Goal: Transaction & Acquisition: Book appointment/travel/reservation

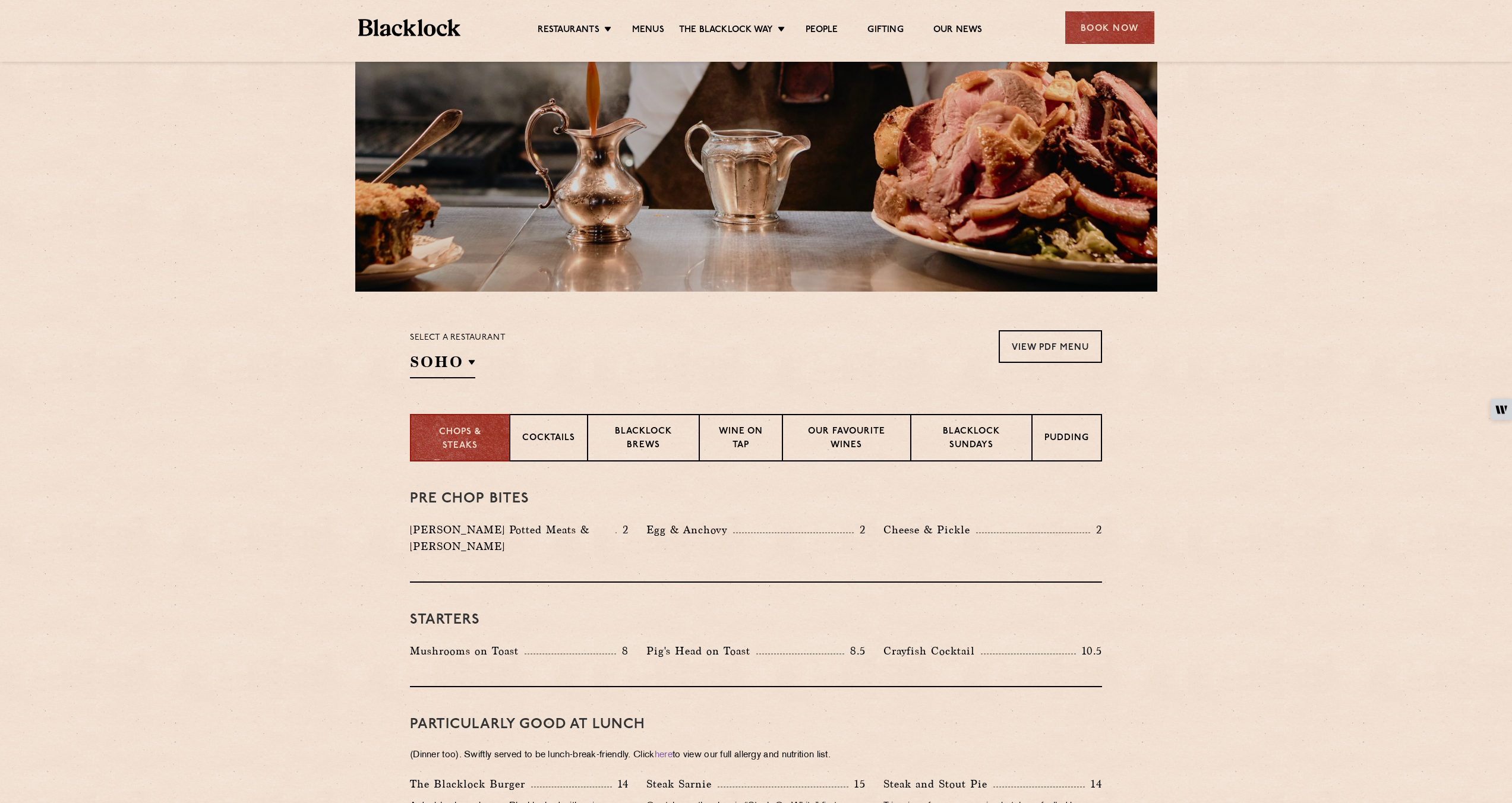
scroll to position [151, 0]
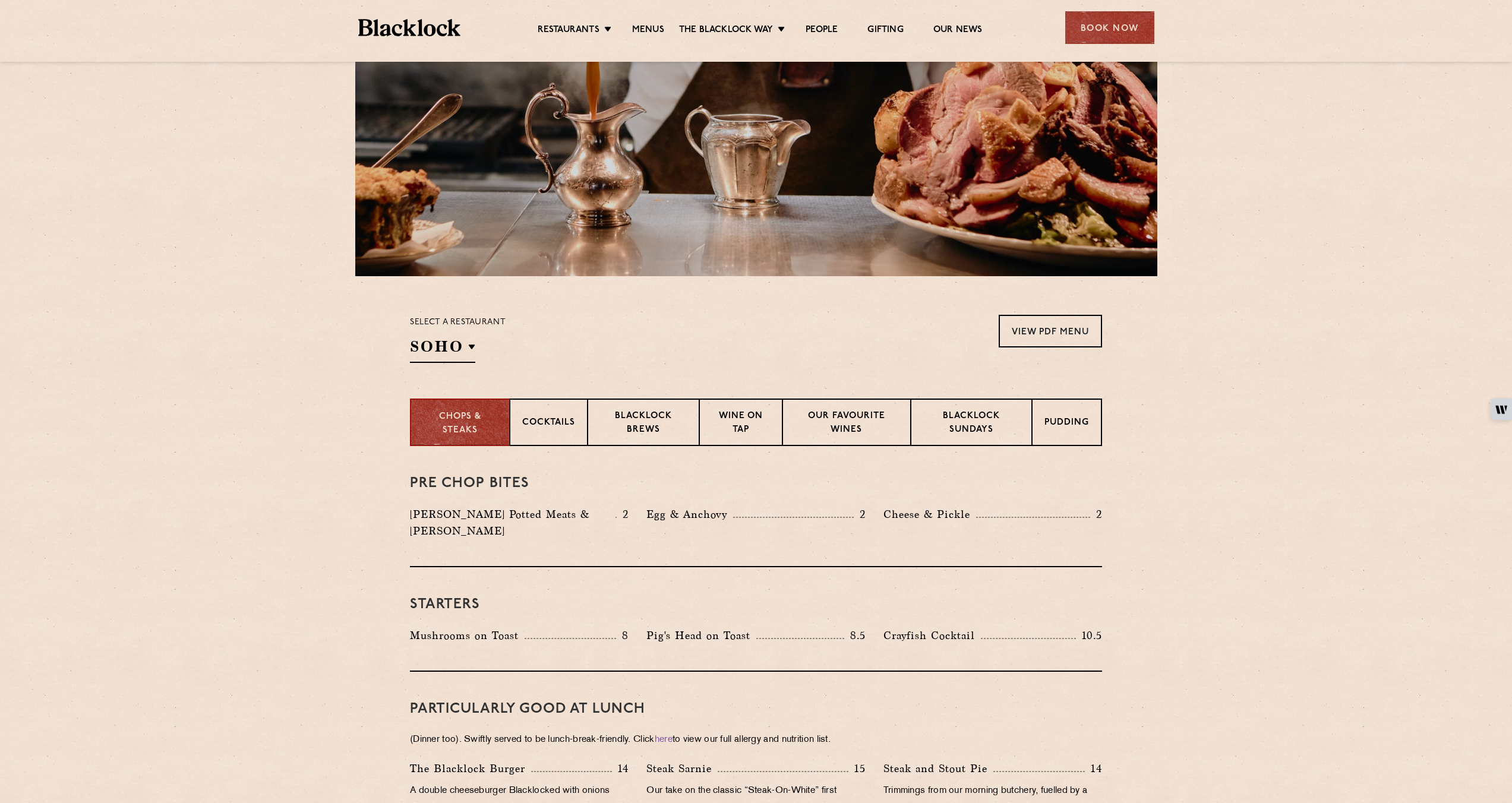
click at [1358, 390] on section "Select a restaurant SOHO Soho Birmingham City Shoreditch Covent Garden Canary W…" at bounding box center [756, 338] width 1512 height 122
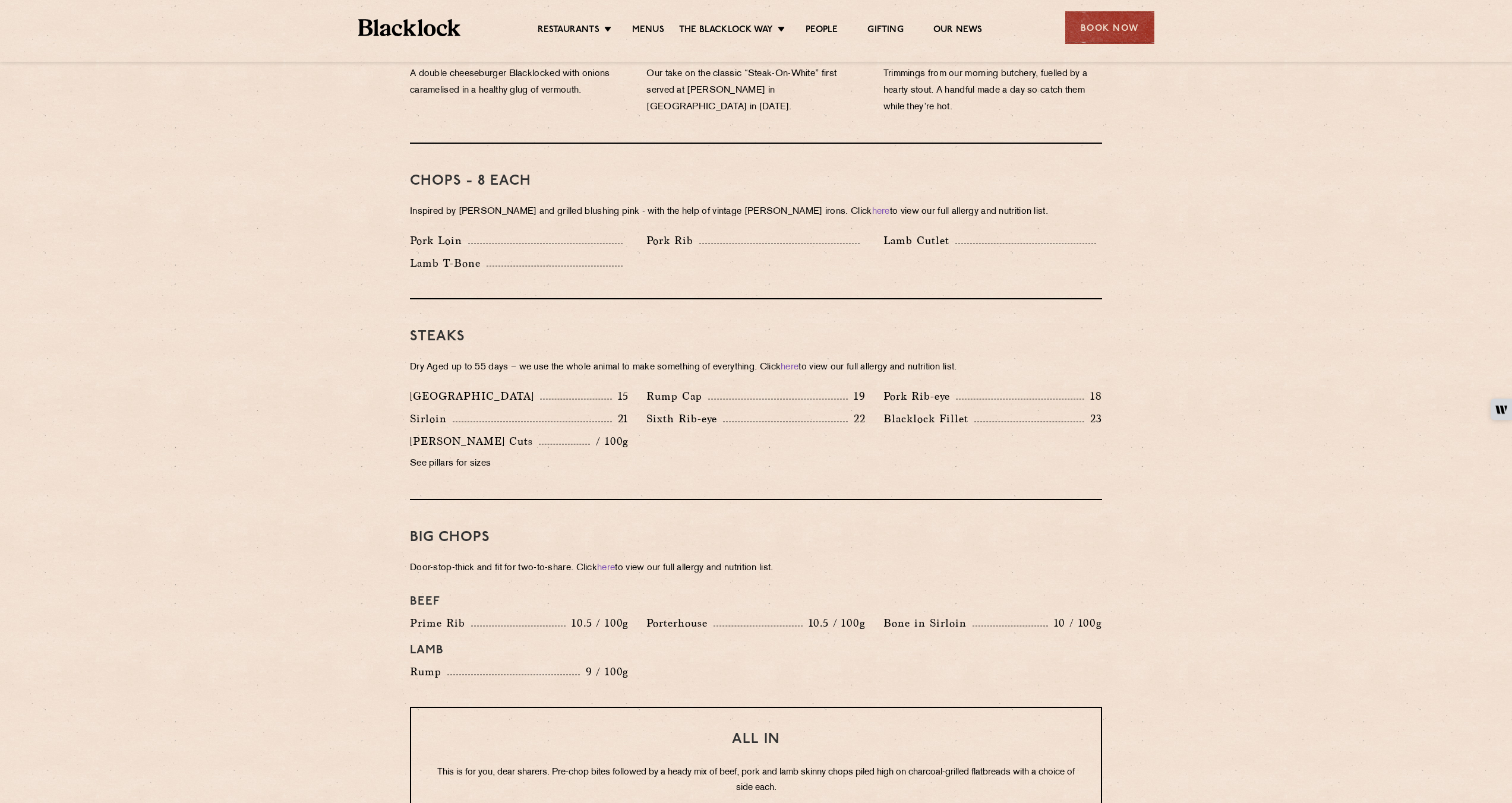
scroll to position [858, 0]
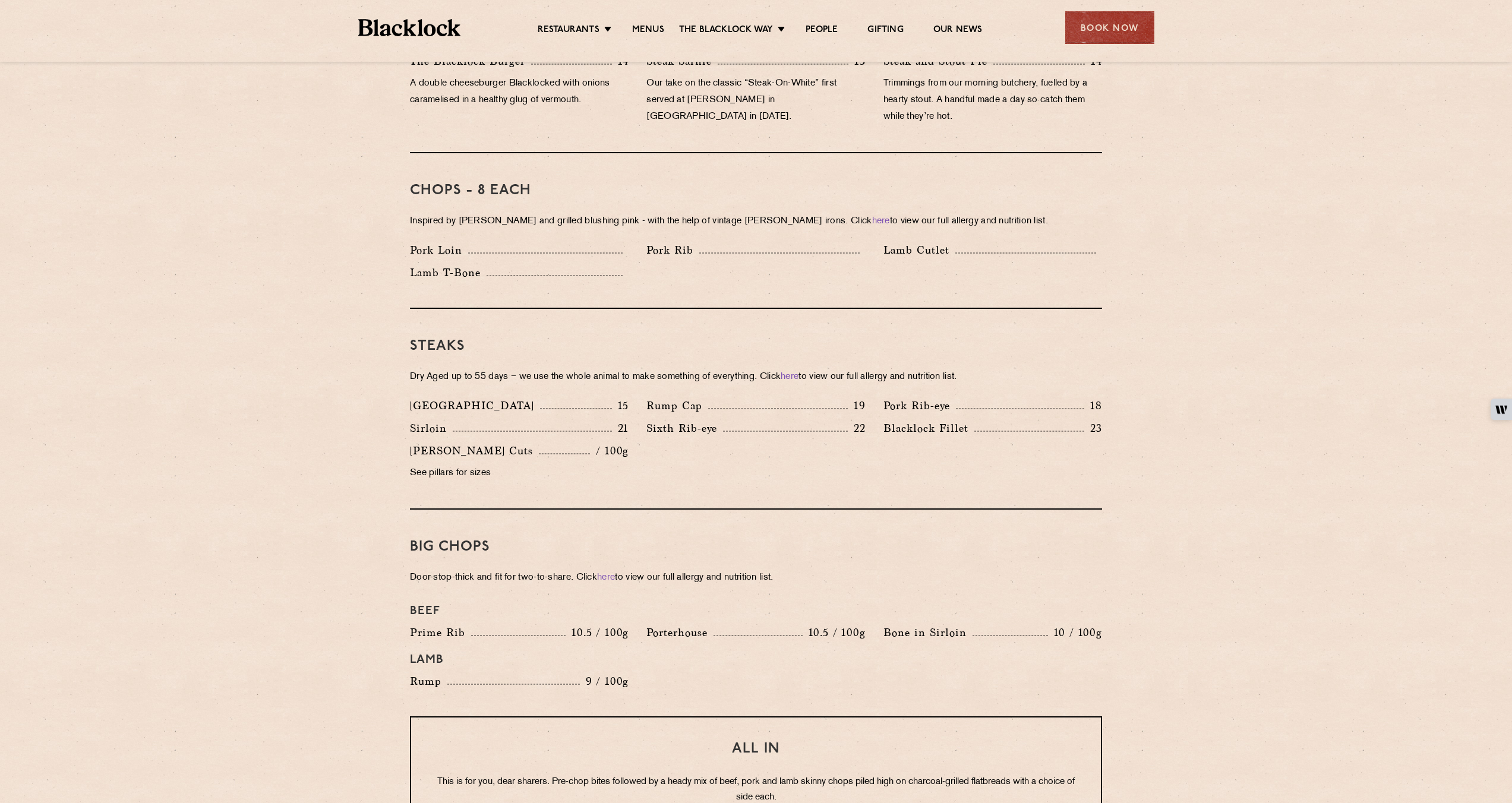
click at [1207, 346] on section "Pre Chop Bites Blacklock Potted Meats & Kimchi 2 Egg & Anchovy 2 Cheese & Pickl…" at bounding box center [756, 584] width 1512 height 1692
drag, startPoint x: 401, startPoint y: 395, endPoint x: 1075, endPoint y: 446, distance: 675.9
click at [1075, 446] on div "Denver 15 Rump Cap 19 Pork Rib-eye 18 Sirloin 21 Sixth Rib-eye 22 Blacklock Fil…" at bounding box center [756, 442] width 710 height 90
click at [1161, 421] on section "Pre Chop Bites Blacklock Potted Meats & Kimchi 2 Egg & Anchovy 2 Cheese & Pickl…" at bounding box center [756, 584] width 1512 height 1692
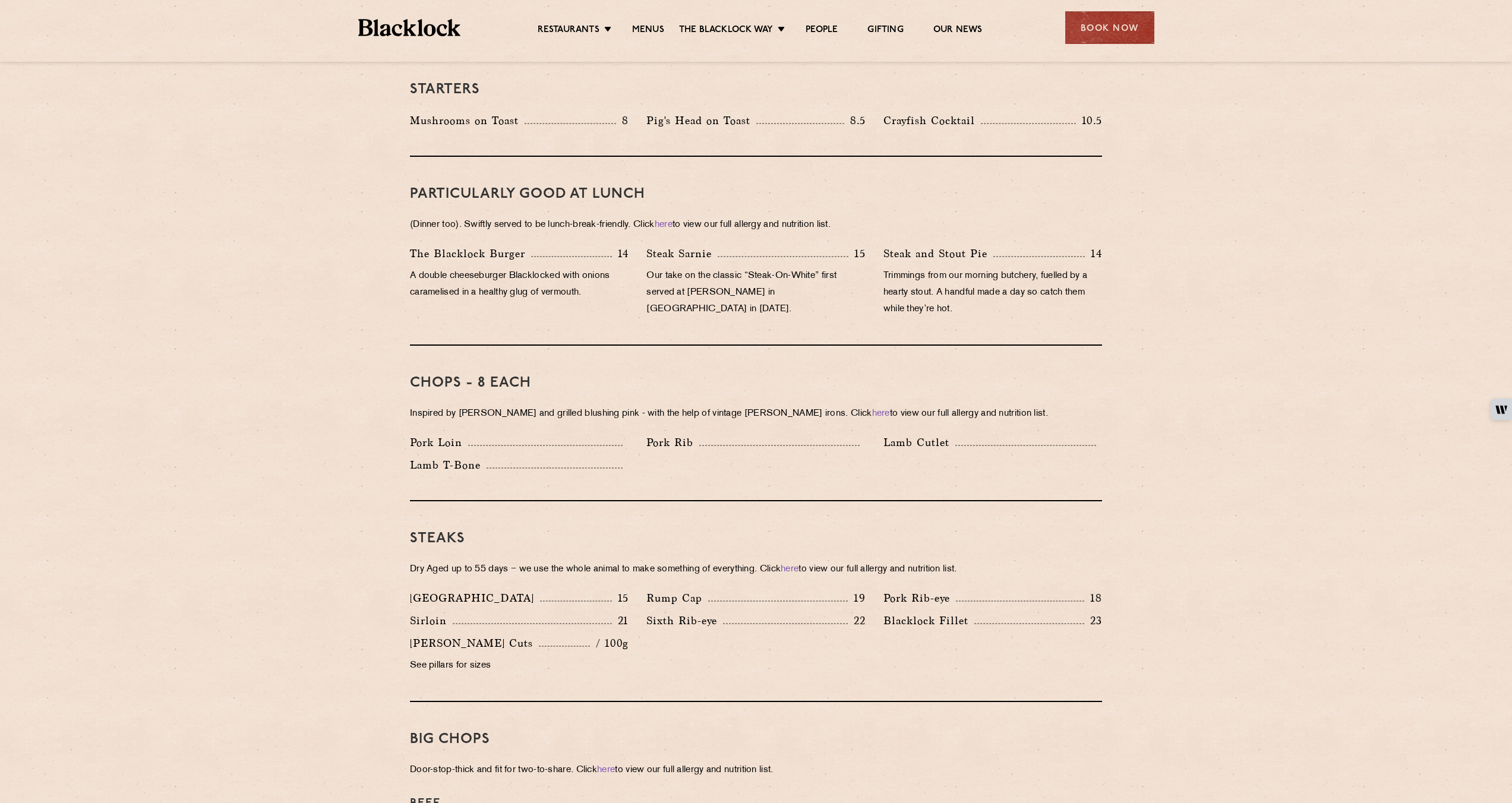
scroll to position [664, 0]
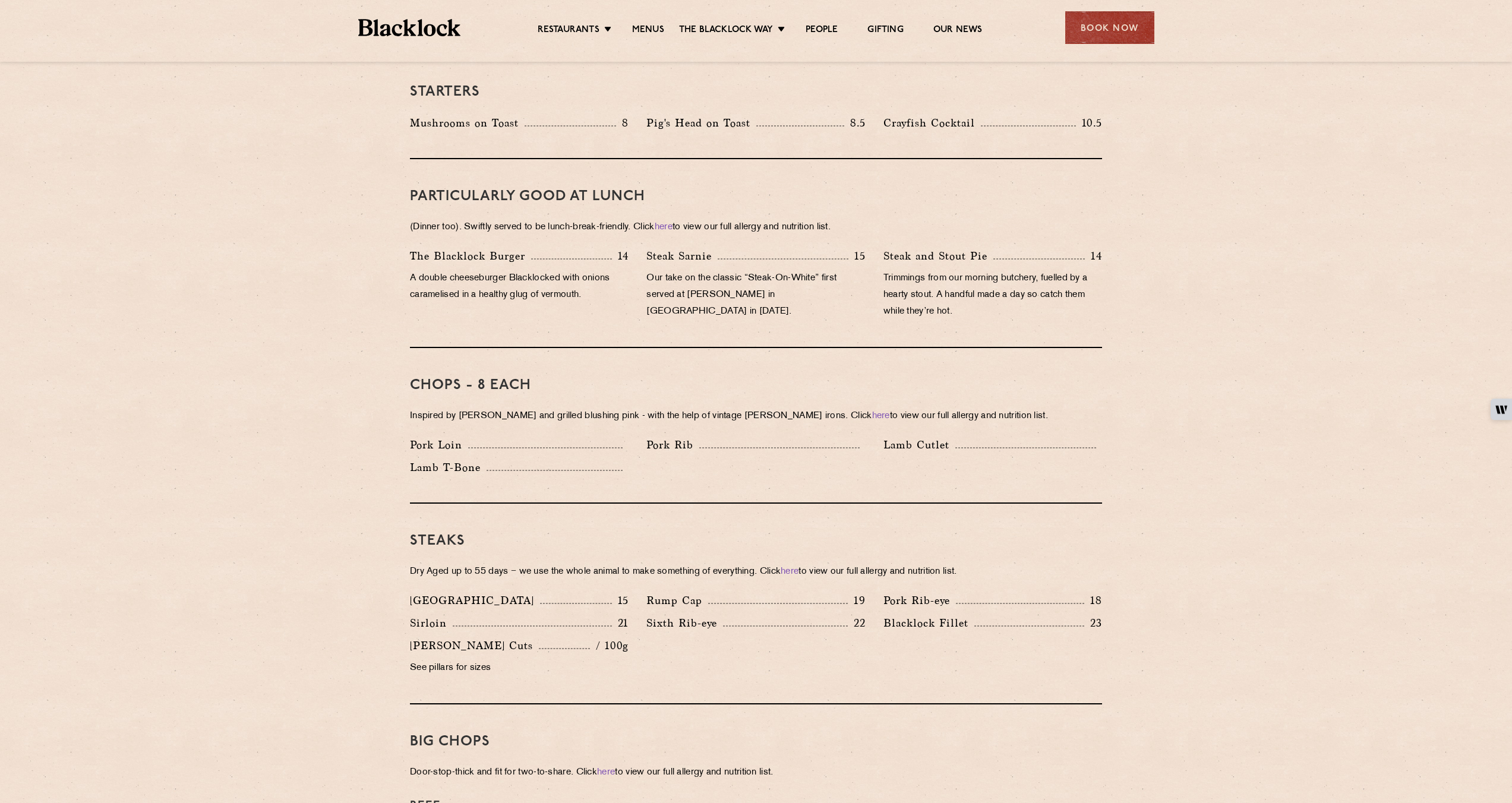
click at [1289, 256] on section "Pre Chop Bites Blacklock Potted Meats & Kimchi 2 Egg & Anchovy 2 Cheese & Pickl…" at bounding box center [756, 779] width 1512 height 1692
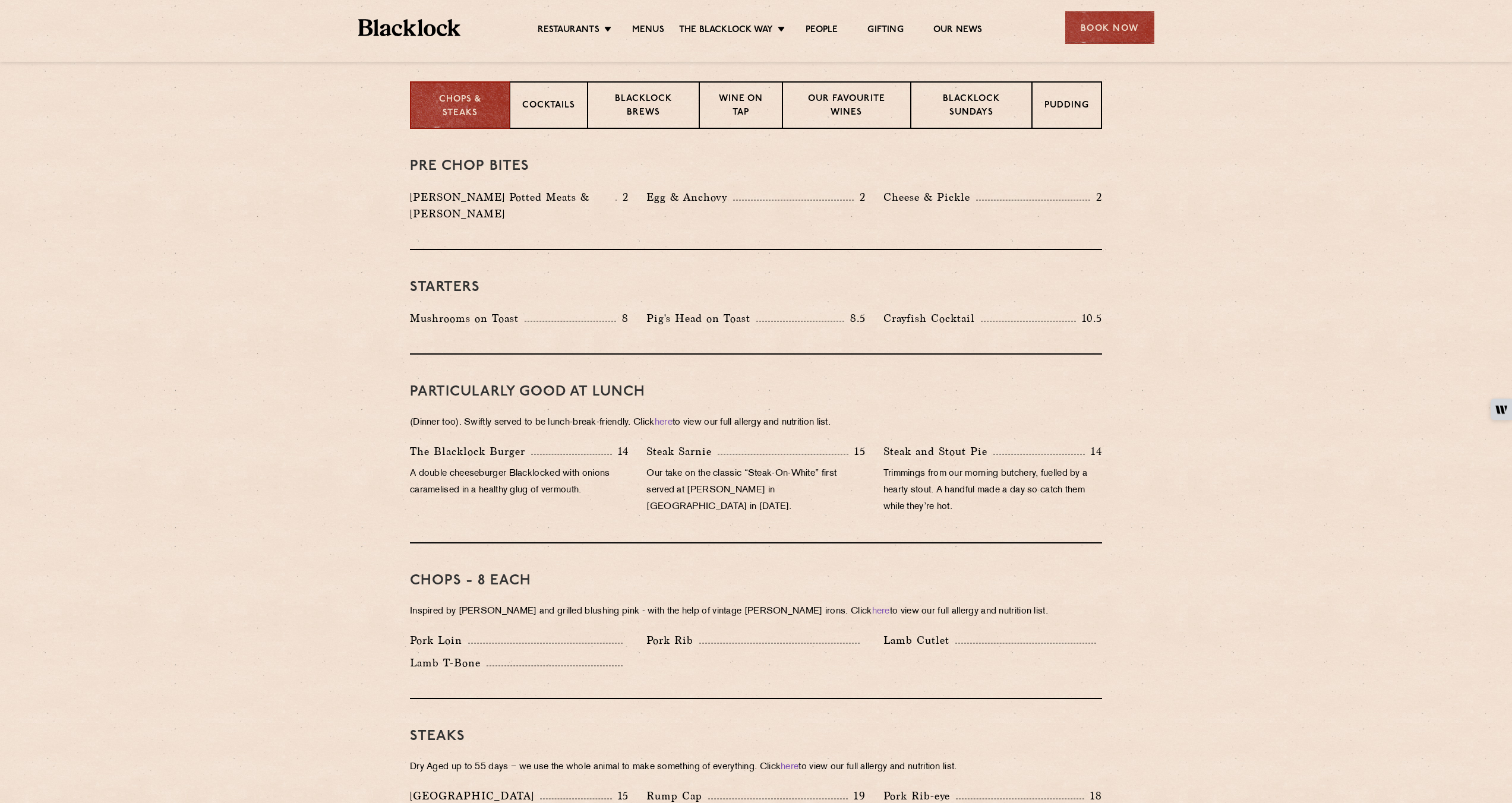
scroll to position [471, 0]
click at [1128, 14] on div "Book Now" at bounding box center [1110, 28] width 89 height 33
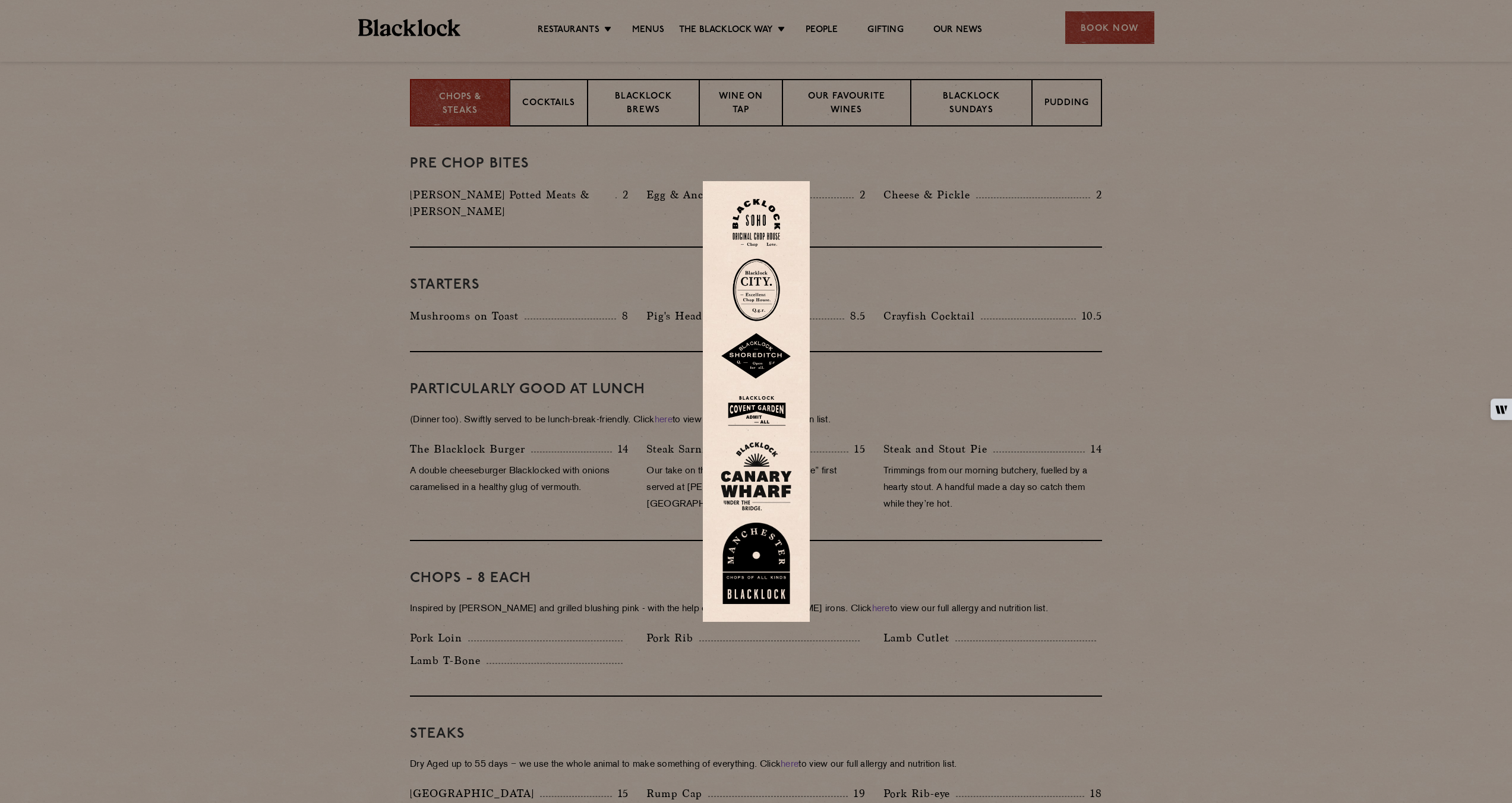
click at [768, 550] on img at bounding box center [756, 563] width 71 height 82
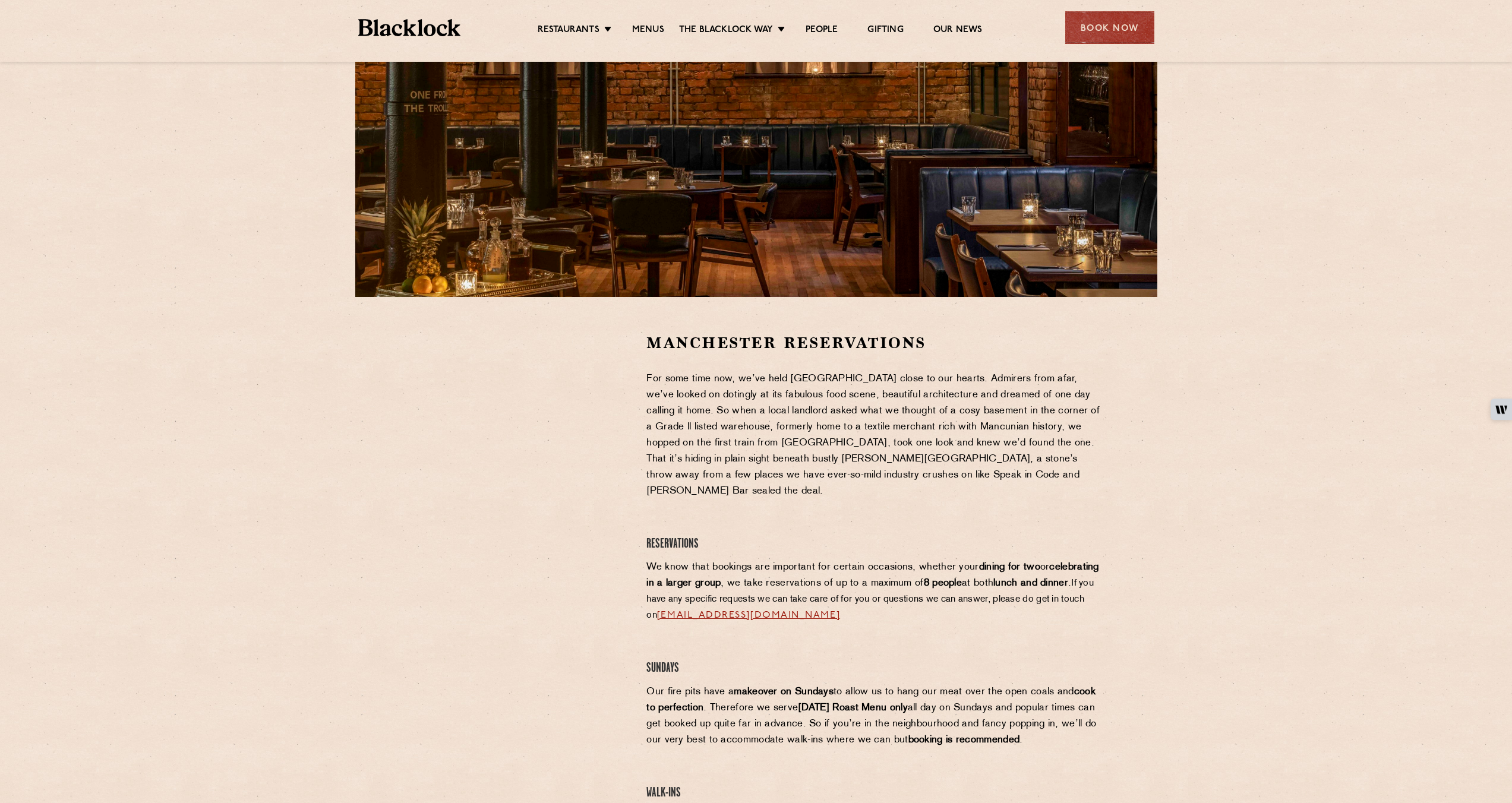
scroll to position [278, 0]
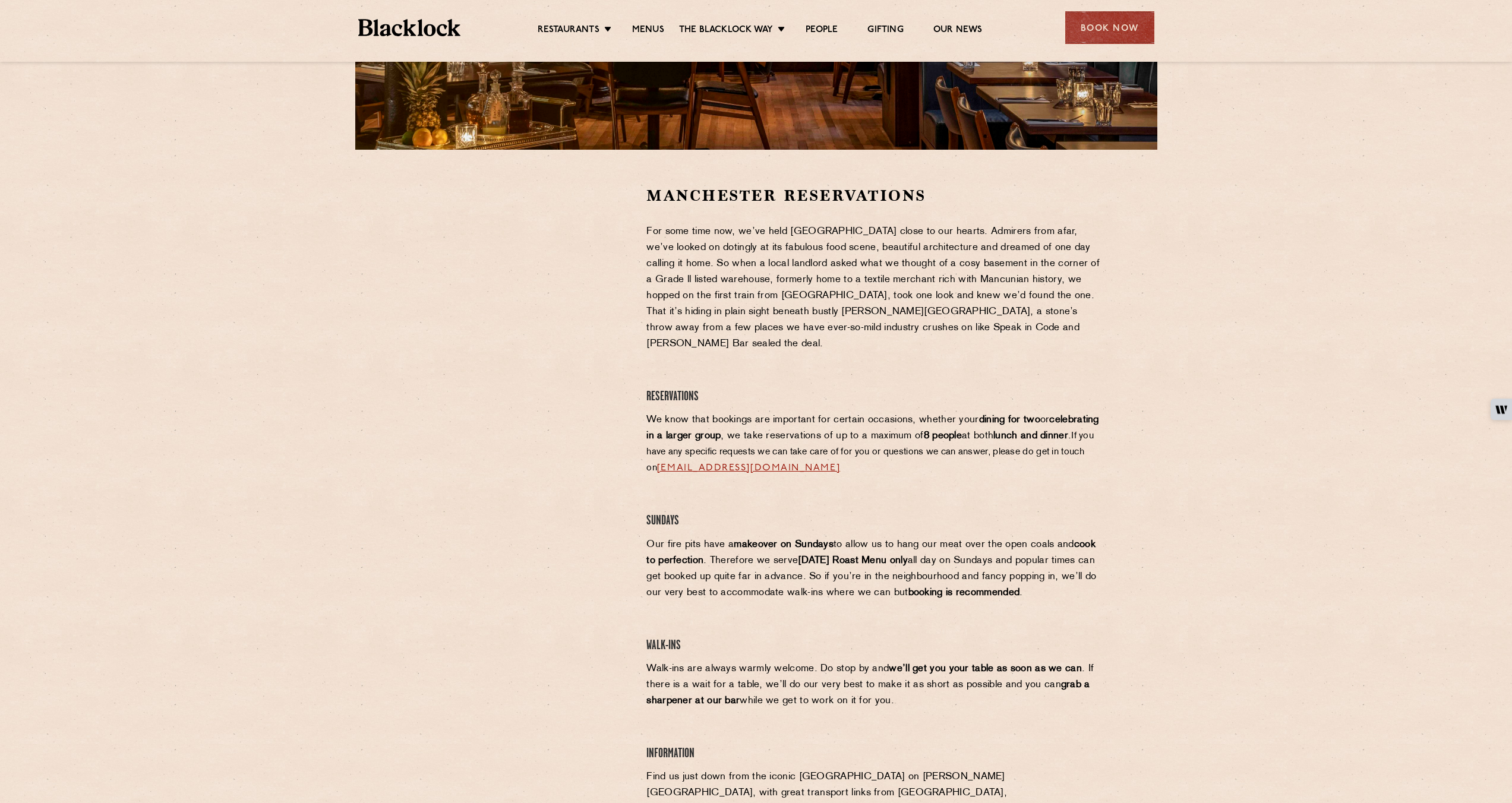
click at [630, 269] on div at bounding box center [519, 536] width 236 height 704
click at [616, 308] on div at bounding box center [519, 274] width 219 height 179
